Goal: Complete application form: Complete application form

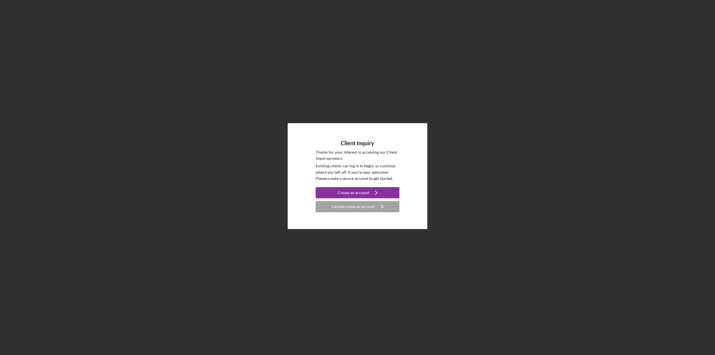
drag, startPoint x: 260, startPoint y: 78, endPoint x: 266, endPoint y: 100, distance: 22.2
click at [260, 77] on div "Client Inquiry Thanks for your interest in accessing our Client Inquiry product…" at bounding box center [357, 176] width 709 height 352
click at [344, 195] on div "Create an account" at bounding box center [353, 192] width 32 height 11
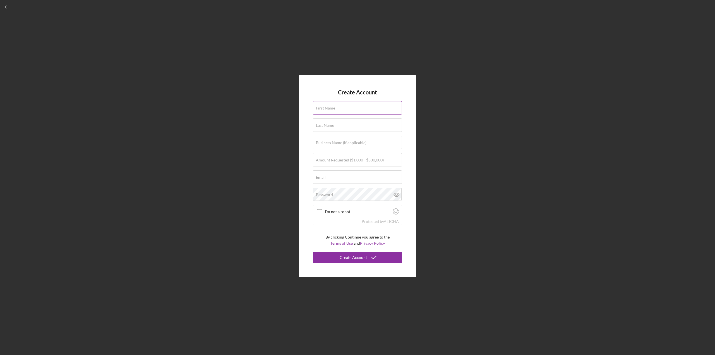
click at [337, 112] on input "First Name" at bounding box center [357, 107] width 89 height 13
type input "[PERSON_NAME]"
type input "[EMAIL_ADDRESS][DOMAIN_NAME]"
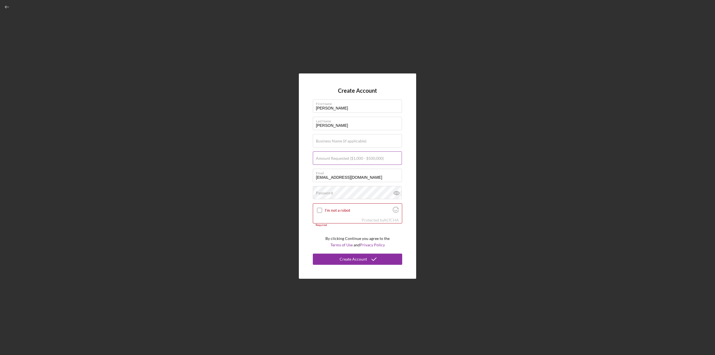
click at [347, 160] on label "Amount Requested ($1,000 - $500,000)" at bounding box center [350, 158] width 68 height 4
click at [347, 160] on input "Amount Requested ($1,000 - $500,000)" at bounding box center [357, 157] width 89 height 13
type input "$10,000"
click at [320, 209] on input "I'm not a robot" at bounding box center [319, 210] width 5 height 5
checkbox input "true"
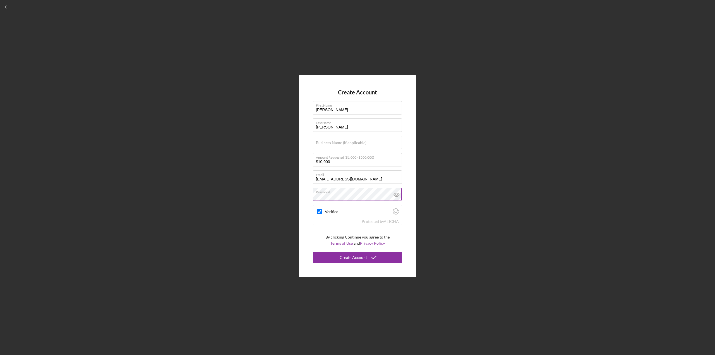
click at [397, 195] on icon at bounding box center [396, 195] width 2 height 2
click at [379, 258] on icon "submit" at bounding box center [374, 257] width 14 height 14
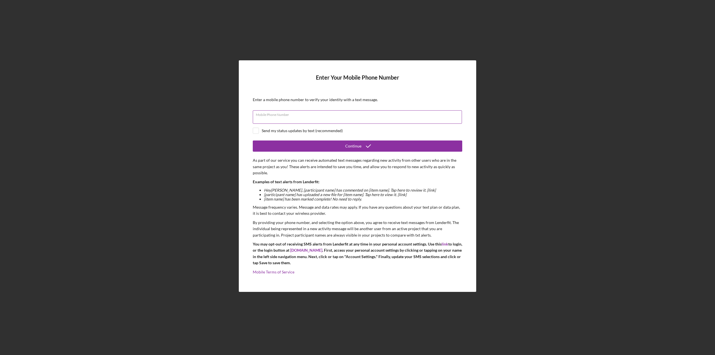
click at [365, 118] on input "Mobile Phone Number" at bounding box center [357, 116] width 209 height 13
type input "[PHONE_NUMBER]"
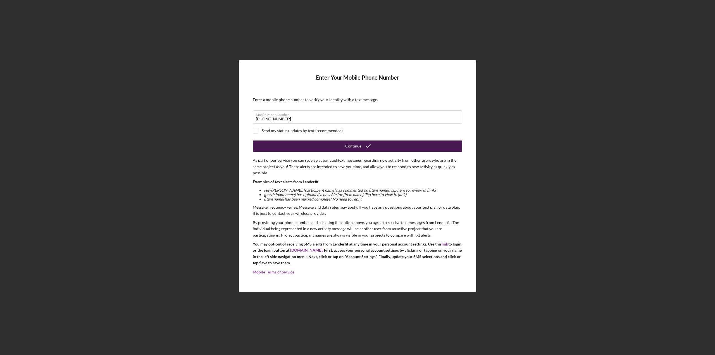
click at [271, 148] on button "Continue" at bounding box center [357, 145] width 209 height 11
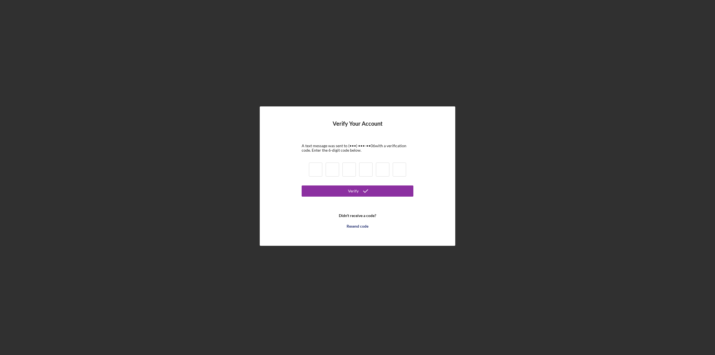
click at [317, 165] on input at bounding box center [315, 169] width 13 height 14
type input "5"
type input "4"
type input "7"
type input "6"
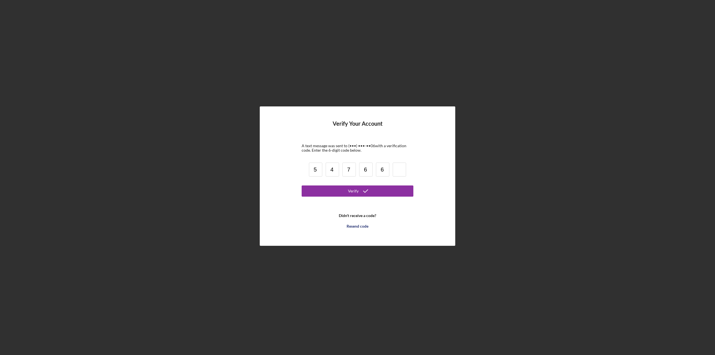
type input "6"
click at [336, 192] on button "Verify" at bounding box center [357, 190] width 112 height 11
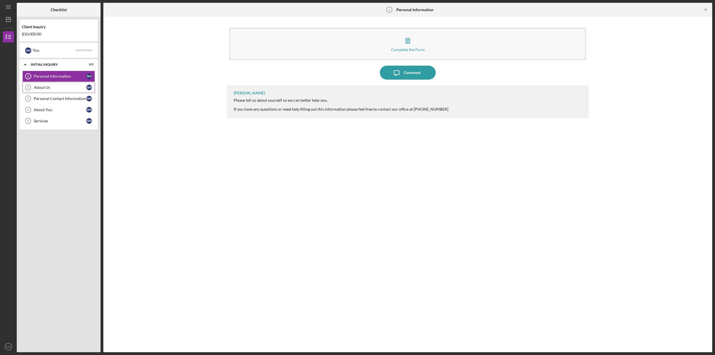
click at [65, 87] on div "About Us" at bounding box center [60, 87] width 52 height 4
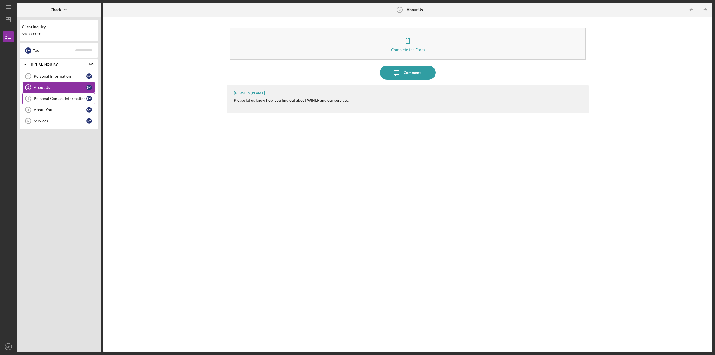
click at [63, 97] on div "Personal Contact Information" at bounding box center [60, 98] width 52 height 4
click at [64, 109] on div "About You" at bounding box center [60, 109] width 52 height 4
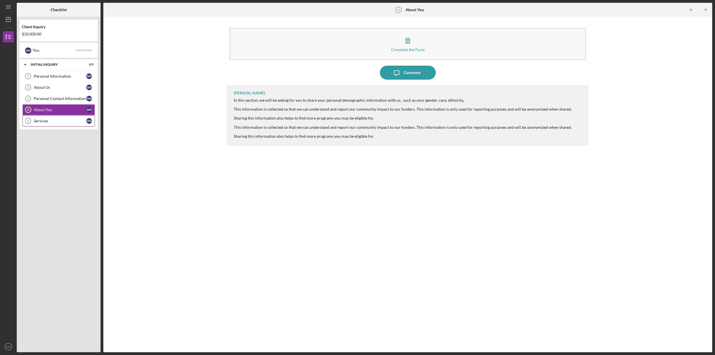
click at [64, 122] on div "Services" at bounding box center [60, 121] width 52 height 4
